Goal: Communication & Community: Answer question/provide support

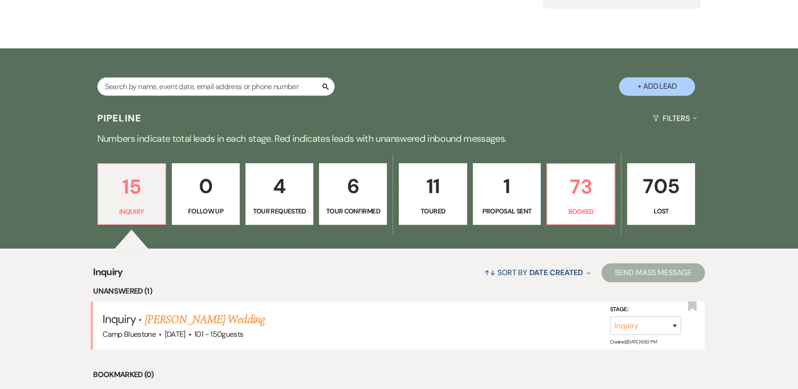
scroll to position [133, 0]
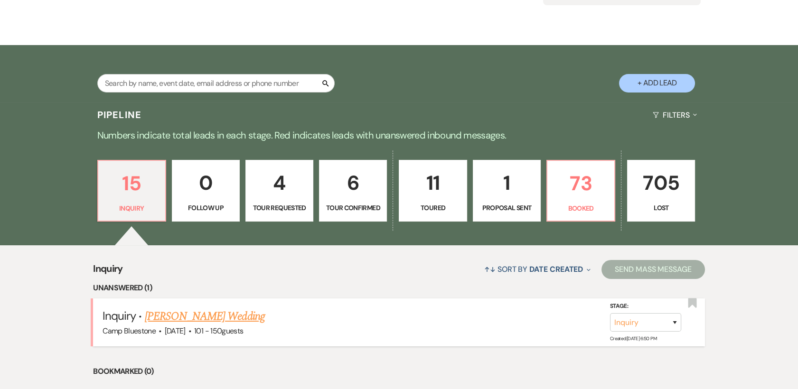
click at [188, 317] on link "[PERSON_NAME] Wedding" at bounding box center [205, 316] width 120 height 17
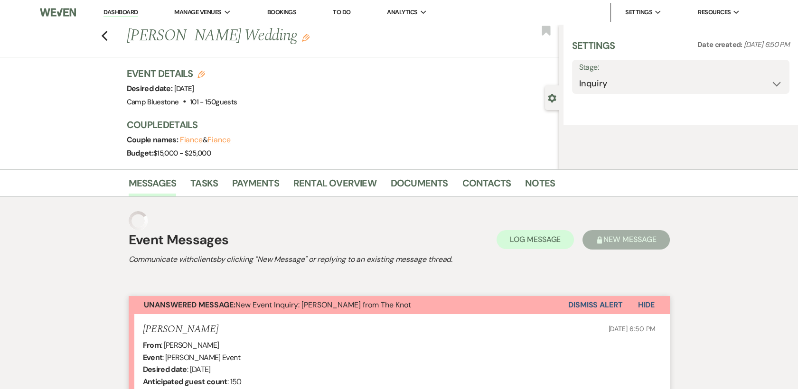
select select "2"
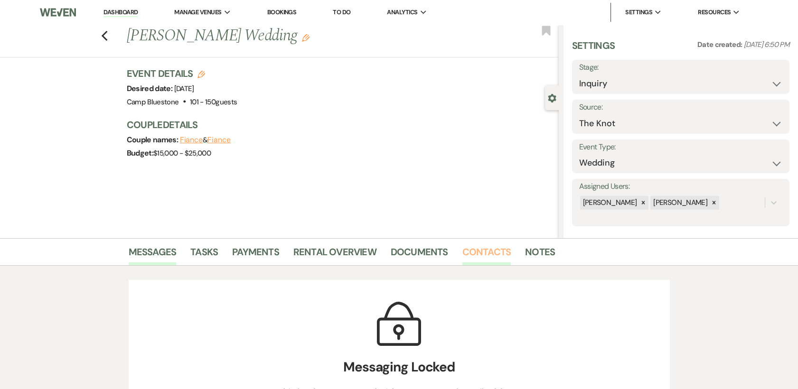
click at [470, 250] on link "Contacts" at bounding box center [487, 255] width 49 height 21
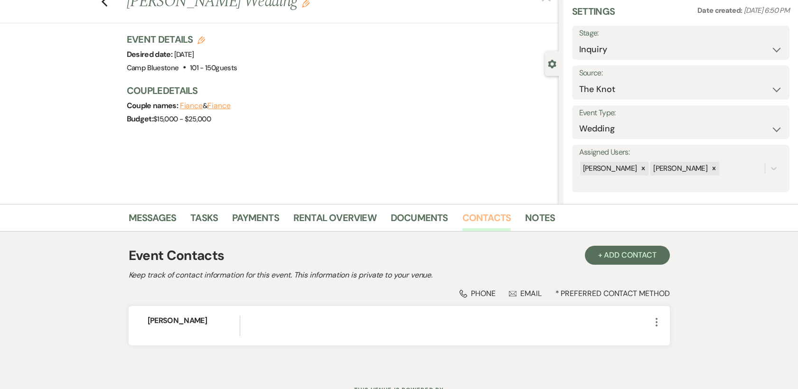
scroll to position [74, 0]
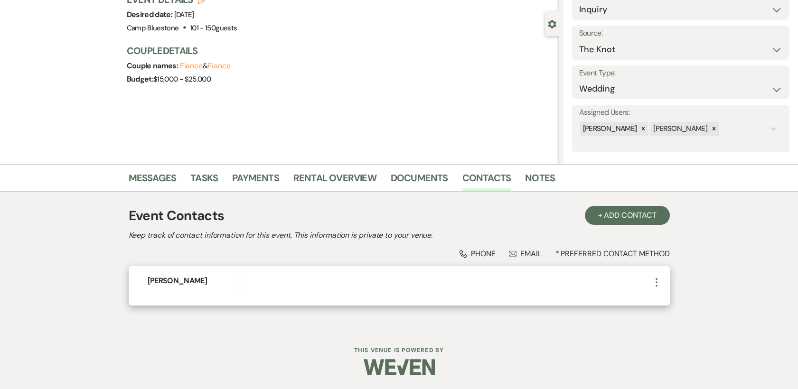
click at [658, 285] on icon "More" at bounding box center [656, 282] width 11 height 11
click at [679, 302] on button "Pencil Edit" at bounding box center [679, 301] width 57 height 16
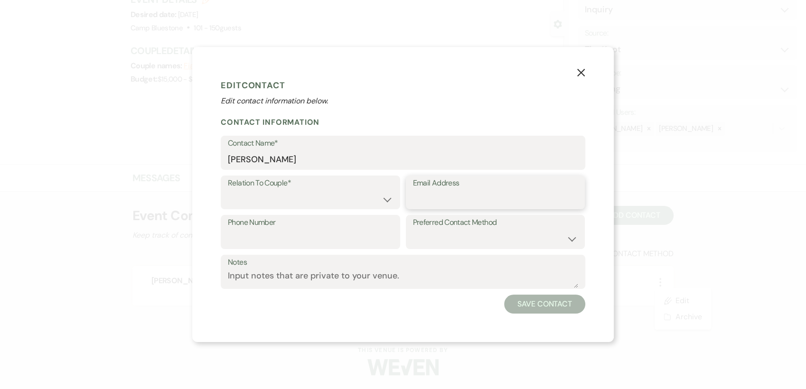
click at [471, 200] on input "Email Address" at bounding box center [495, 199] width 165 height 19
paste input "[EMAIL_ADDRESS][DOMAIN_NAME]"
type input "[EMAIL_ADDRESS][DOMAIN_NAME]"
click at [386, 199] on select "Couple Planner Parent of Couple Family Member Friend Other" at bounding box center [310, 199] width 165 height 19
select select "1"
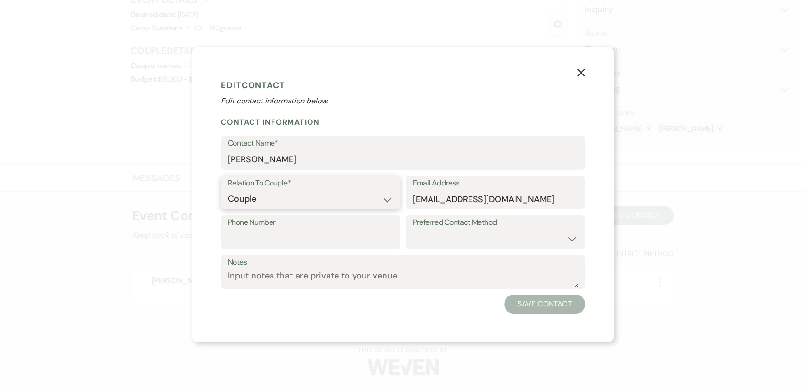
click at [228, 190] on select "Couple Planner Parent of Couple Family Member Friend Other" at bounding box center [310, 199] width 165 height 19
click at [573, 239] on select "Email Phone Text" at bounding box center [495, 239] width 165 height 19
select select "email"
click at [413, 230] on select "Email Phone Text" at bounding box center [495, 239] width 165 height 19
click at [538, 304] on button "Save Contact" at bounding box center [544, 304] width 81 height 19
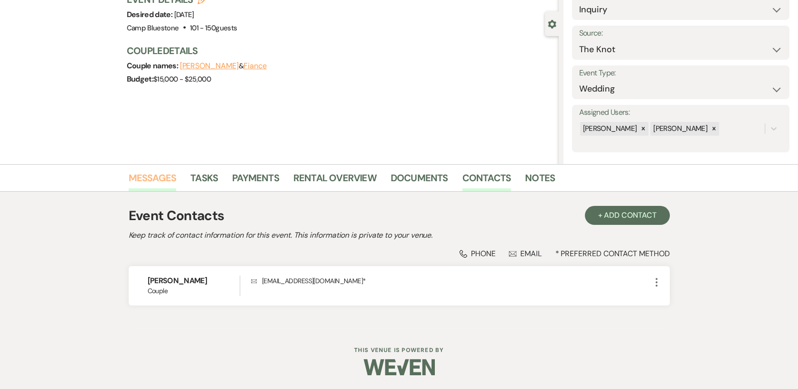
click at [143, 175] on link "Messages" at bounding box center [153, 181] width 48 height 21
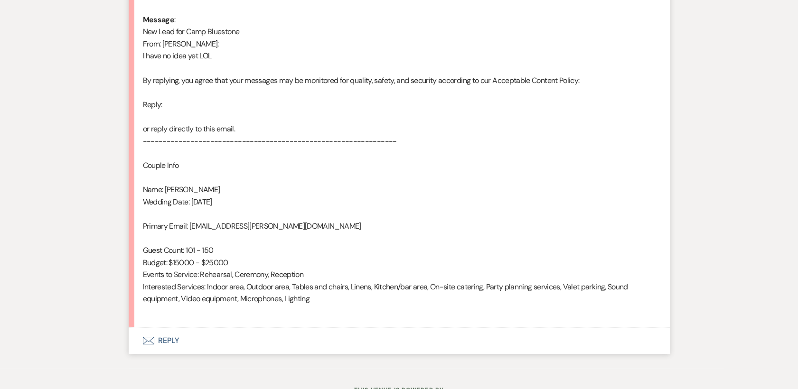
scroll to position [531, 0]
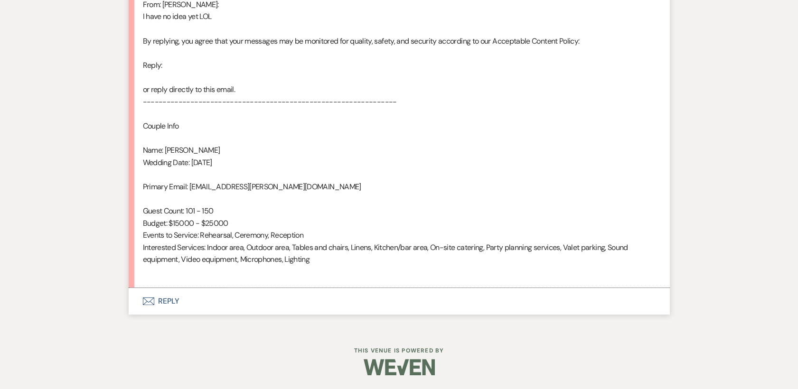
click at [166, 299] on button "Envelope Reply" at bounding box center [399, 301] width 541 height 27
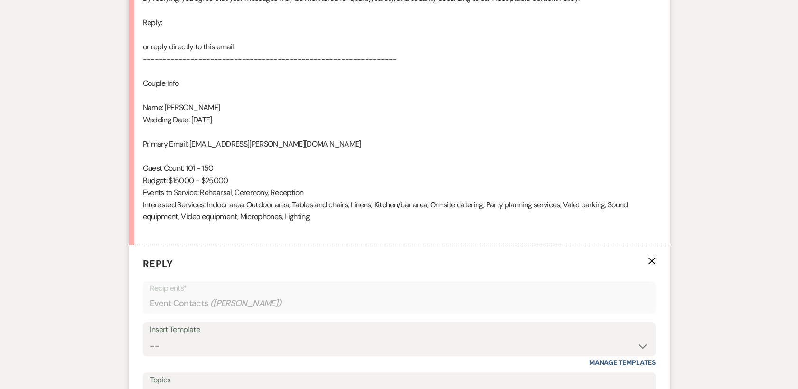
scroll to position [712, 0]
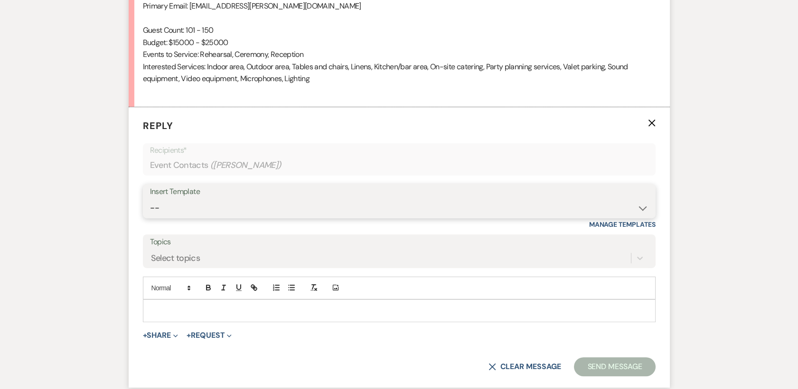
click at [639, 209] on select "-- Weven Planning Portal Introduction (Booked Events) Tour Request Response Con…" at bounding box center [399, 208] width 499 height 19
select select "378"
click at [150, 199] on select "-- Weven Planning Portal Introduction (Booked Events) Tour Request Response Con…" at bounding box center [399, 208] width 499 height 19
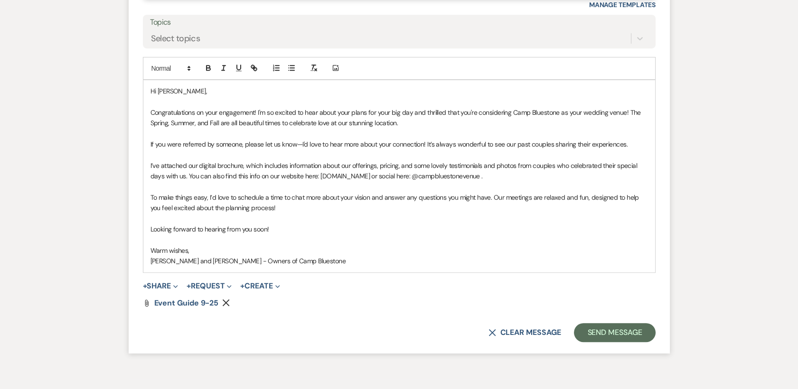
scroll to position [934, 0]
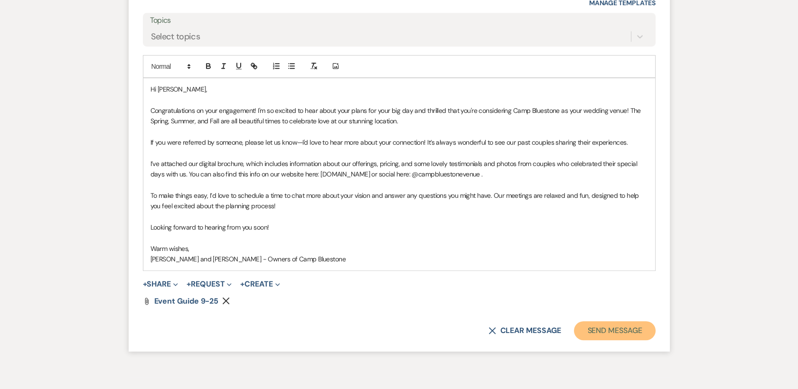
click at [613, 334] on button "Send Message" at bounding box center [614, 331] width 81 height 19
